Goal: Navigation & Orientation: Find specific page/section

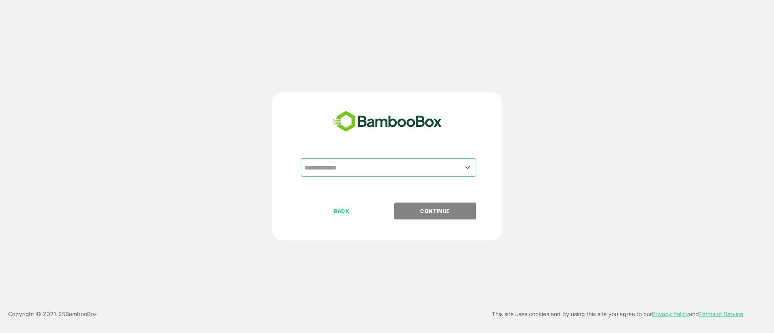
click at [345, 158] on div "​" at bounding box center [388, 167] width 175 height 19
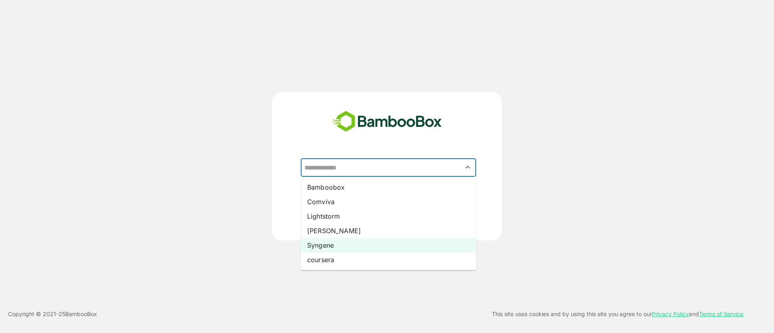
click at [317, 247] on li "Syngene" at bounding box center [388, 245] width 175 height 15
type input "*******"
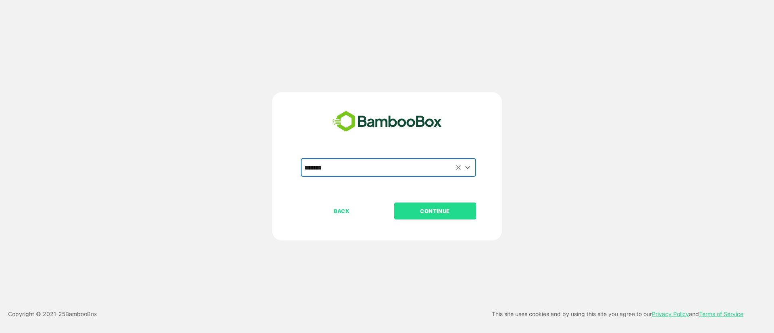
click at [420, 210] on p "CONTINUE" at bounding box center [434, 211] width 81 height 9
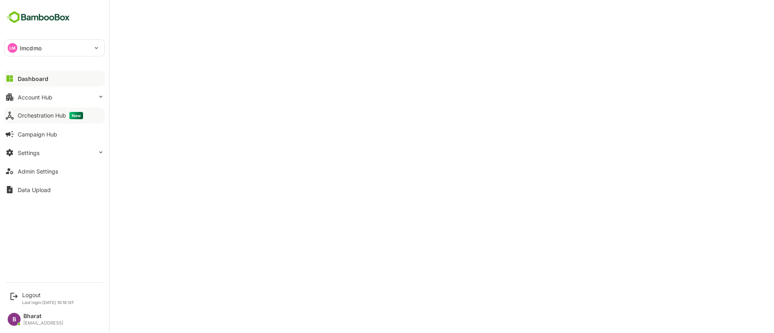
click at [46, 117] on div "Orchestration Hub New" at bounding box center [50, 115] width 65 height 7
click at [41, 120] on div at bounding box center [54, 122] width 101 height 5
click at [57, 94] on button "Account Hub" at bounding box center [54, 97] width 101 height 16
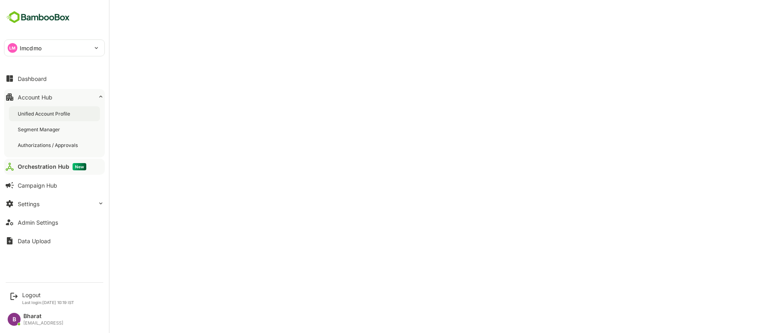
click at [50, 119] on div "Unified Account Profile" at bounding box center [54, 113] width 91 height 15
click at [45, 169] on div "Orchestration Hub New" at bounding box center [50, 166] width 65 height 7
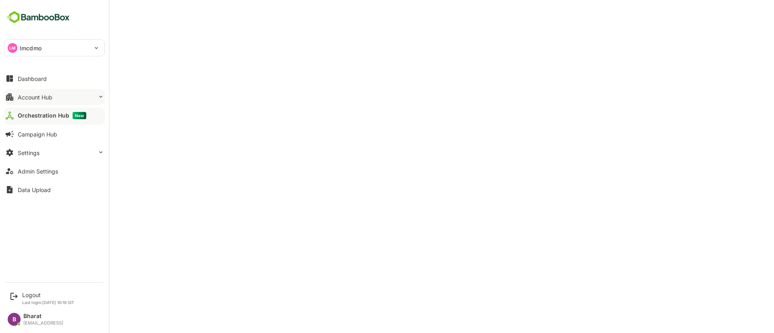
click at [82, 99] on button "Account Hub" at bounding box center [54, 97] width 101 height 16
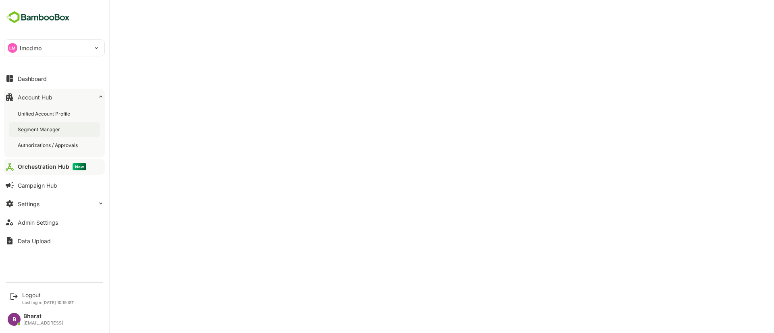
click at [36, 129] on div "Segment Manager" at bounding box center [40, 129] width 44 height 7
click at [49, 166] on div "Orchestration Hub New" at bounding box center [50, 166] width 65 height 7
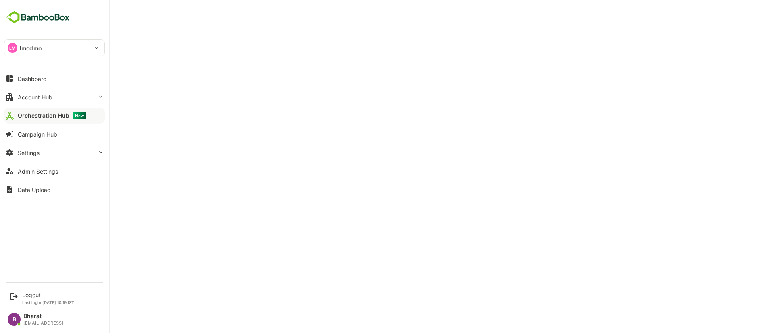
click at [45, 114] on div "Orchestration Hub New" at bounding box center [52, 115] width 68 height 7
